Goal: Information Seeking & Learning: Learn about a topic

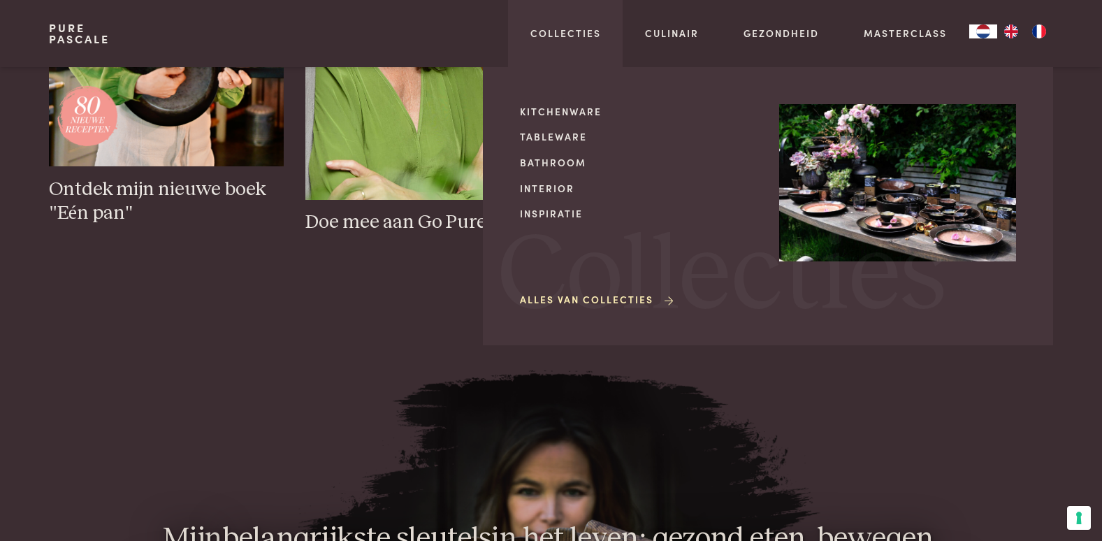
scroll to position [839, 0]
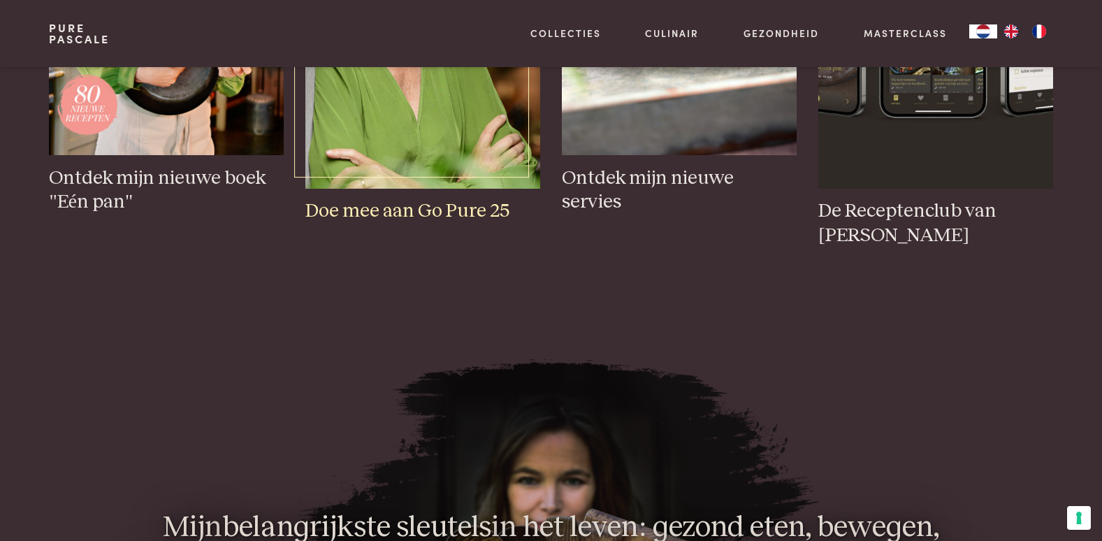
click at [390, 209] on h3 "Doe mee aan Go Pure 25" at bounding box center [422, 211] width 234 height 24
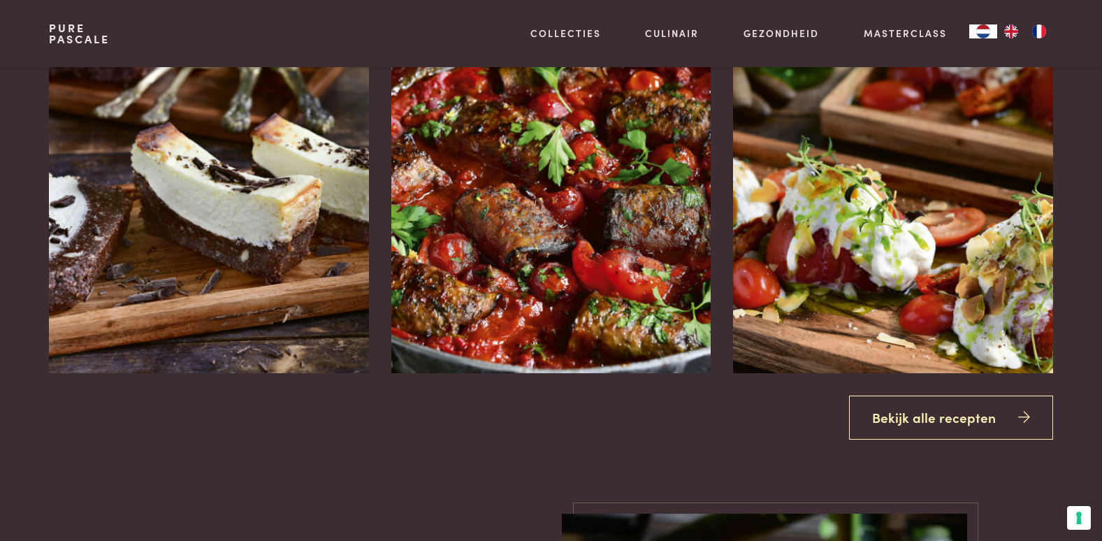
scroll to position [1747, 0]
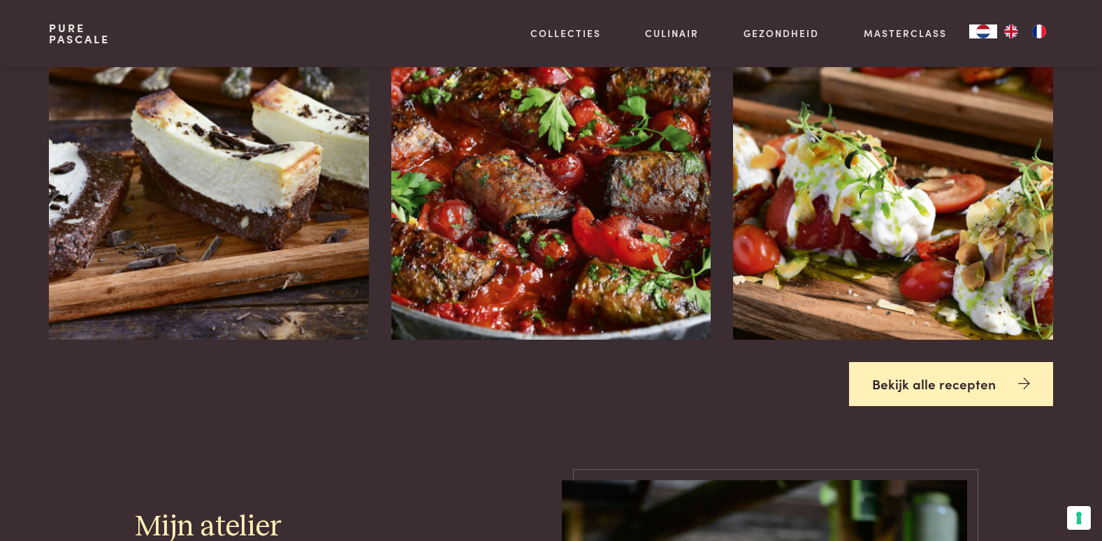
click at [1030, 382] on link "Bekijk alle recepten" at bounding box center [951, 384] width 204 height 44
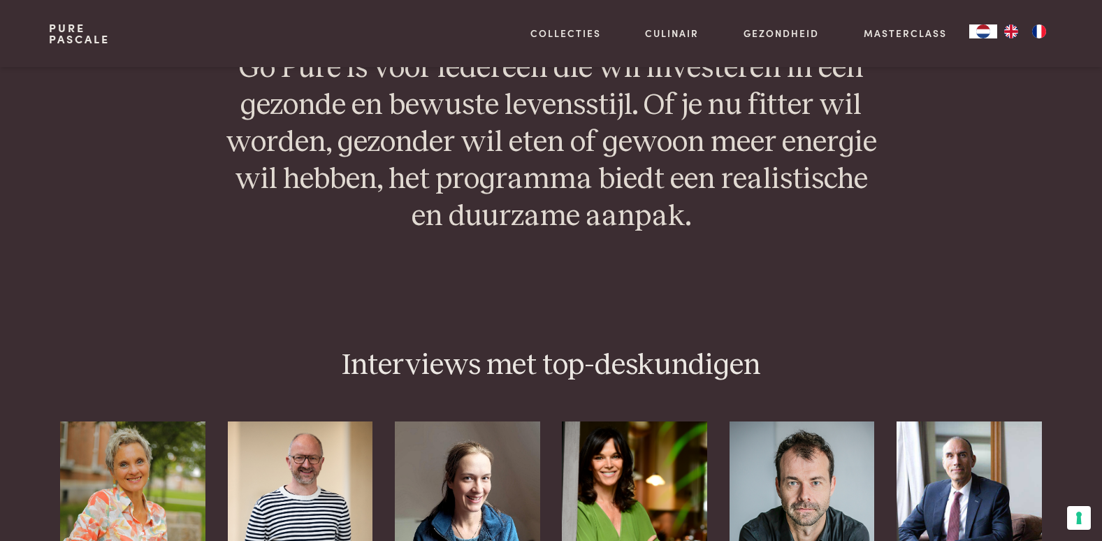
scroll to position [3564, 0]
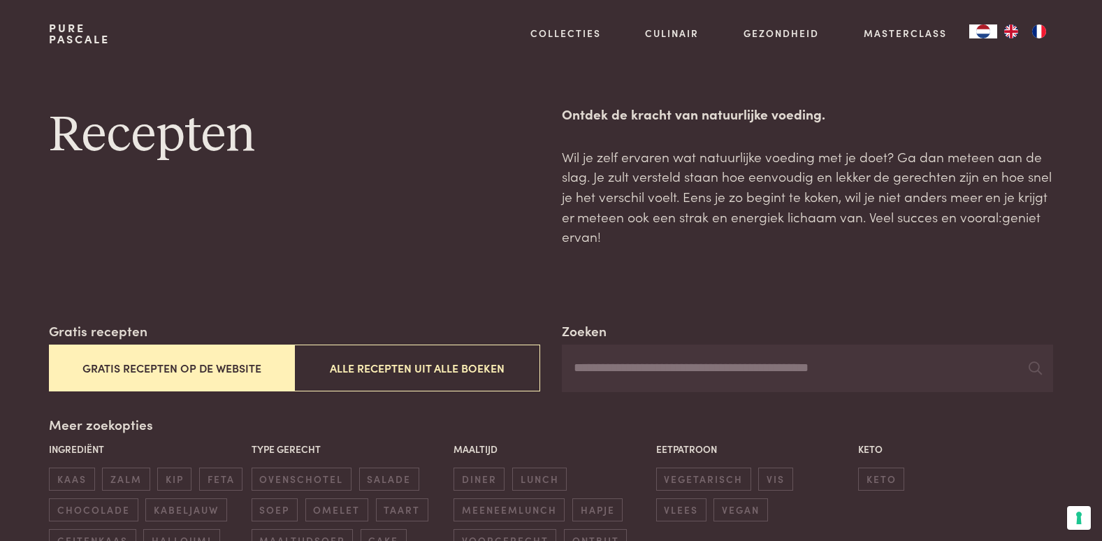
click at [215, 375] on button "Gratis recepten op de website" at bounding box center [171, 368] width 245 height 47
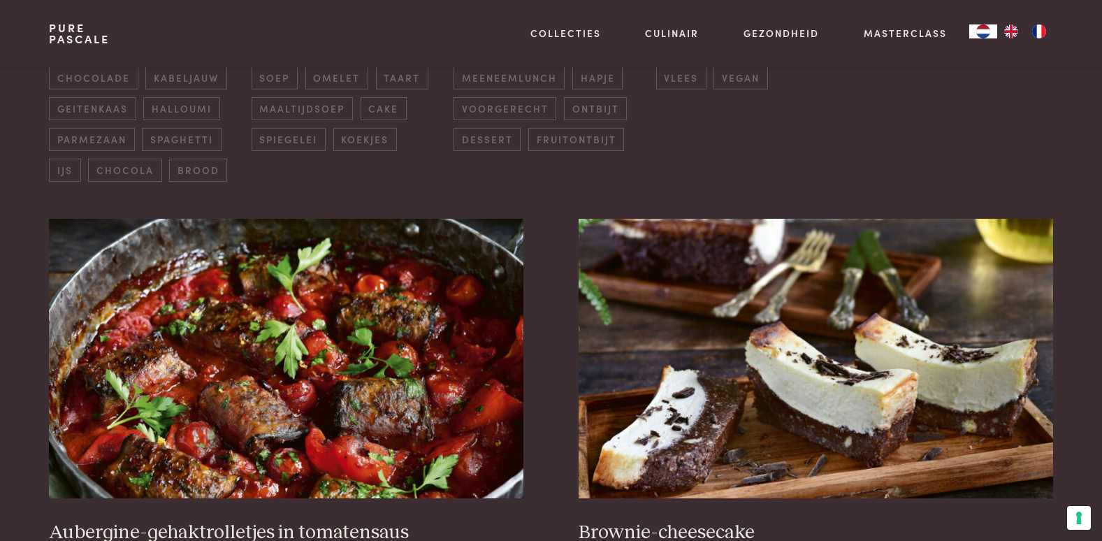
scroll to position [559, 0]
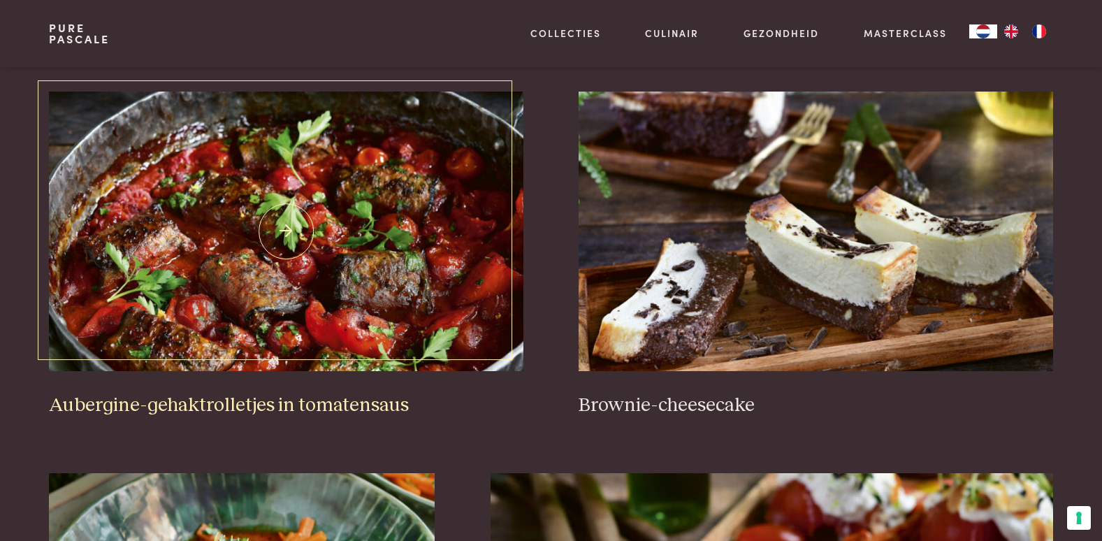
click at [214, 240] on img at bounding box center [286, 232] width 474 height 280
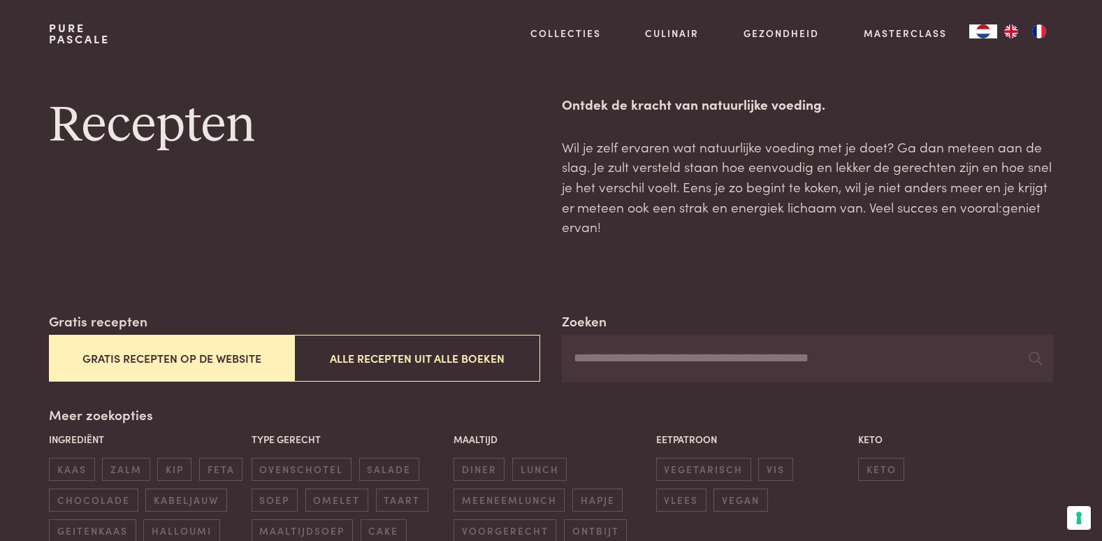
scroll to position [0, 0]
